Goal: Navigation & Orientation: Find specific page/section

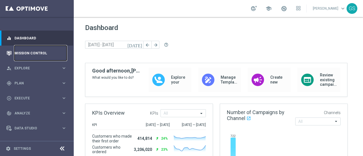
click at [40, 54] on link "Mission Control" at bounding box center [40, 53] width 52 height 15
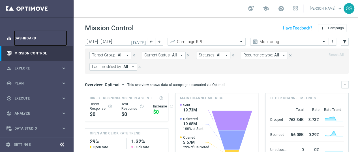
click at [35, 39] on link "Dashboard" at bounding box center [40, 38] width 52 height 15
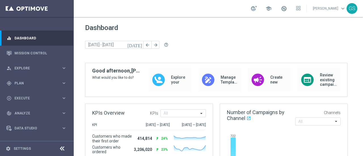
click at [312, 11] on link "[PERSON_NAME] keyboard_arrow_down" at bounding box center [329, 8] width 34 height 8
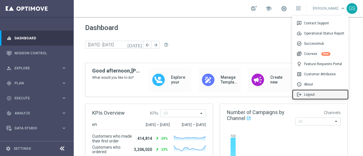
click at [301, 95] on span "logout" at bounding box center [299, 94] width 7 height 5
